Goal: Find specific page/section

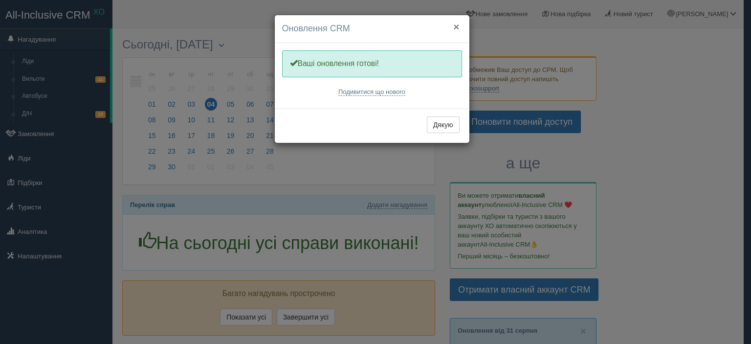
click at [456, 25] on button "×" at bounding box center [456, 27] width 6 height 10
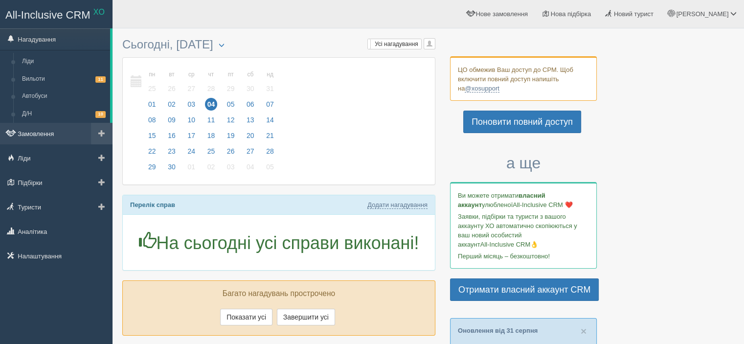
click at [62, 129] on link "Замовлення" at bounding box center [56, 134] width 112 height 22
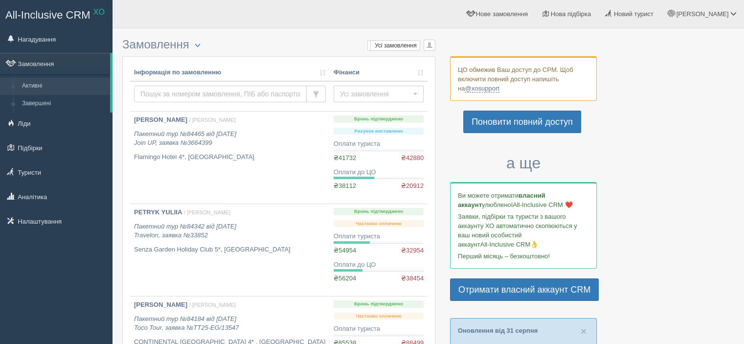
click at [221, 93] on input "text" at bounding box center [220, 94] width 173 height 17
type input "petrenko"
